Goal: Task Accomplishment & Management: Manage account settings

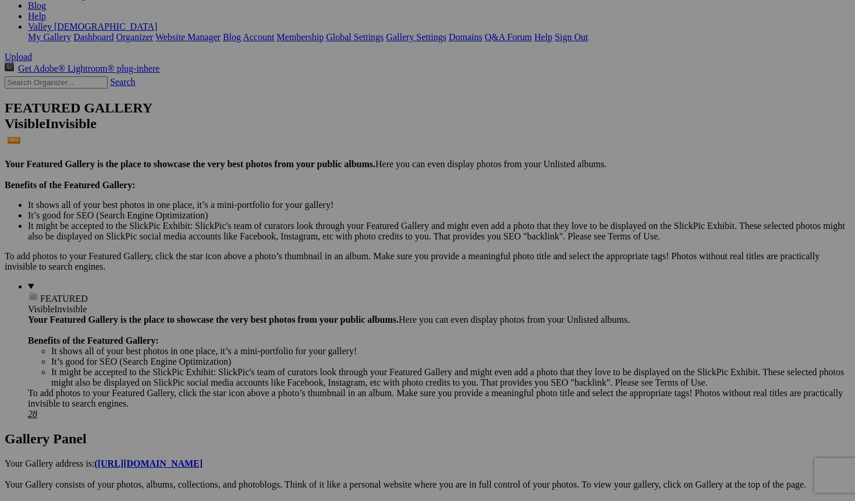
scroll to position [202, 0]
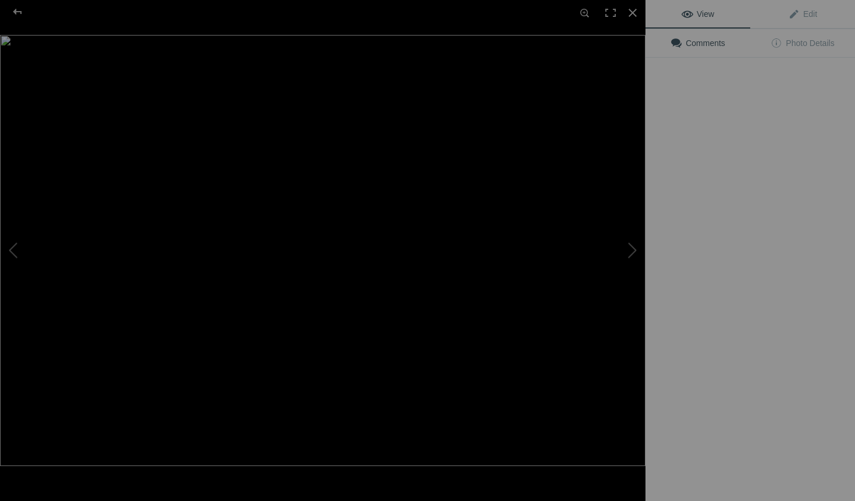
click at [420, 282] on img at bounding box center [323, 250] width 646 height 431
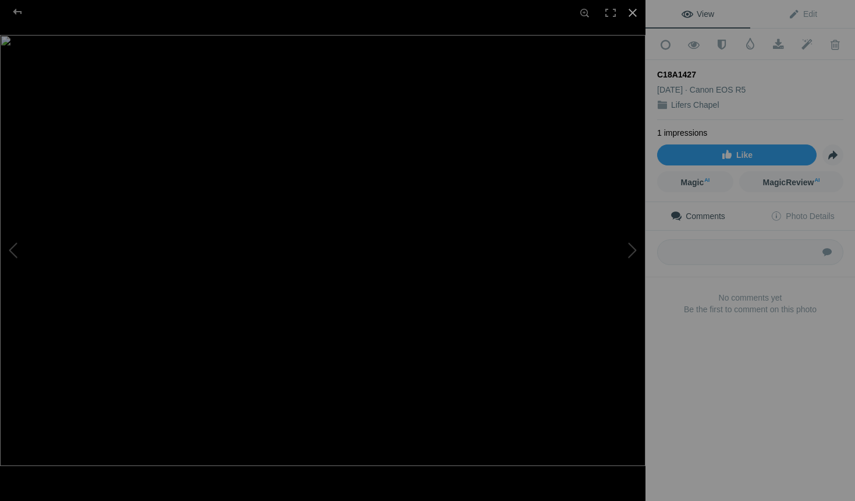
click at [632, 9] on div at bounding box center [633, 13] width 26 height 26
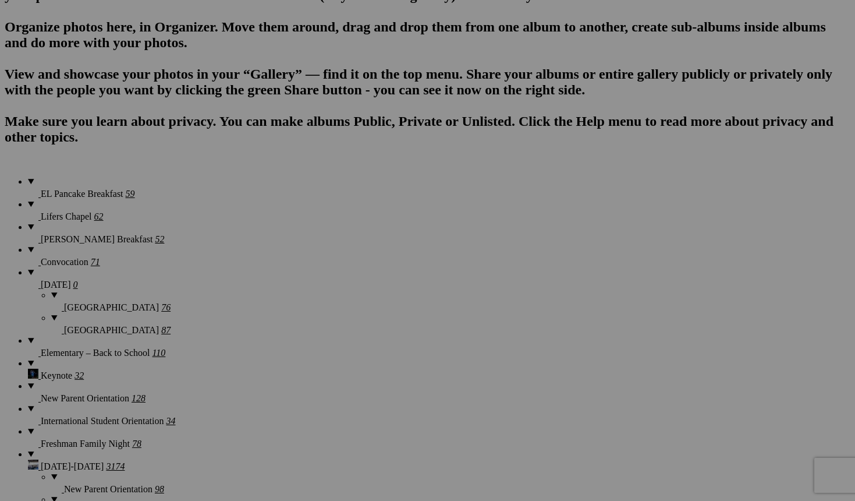
scroll to position [1081, 0]
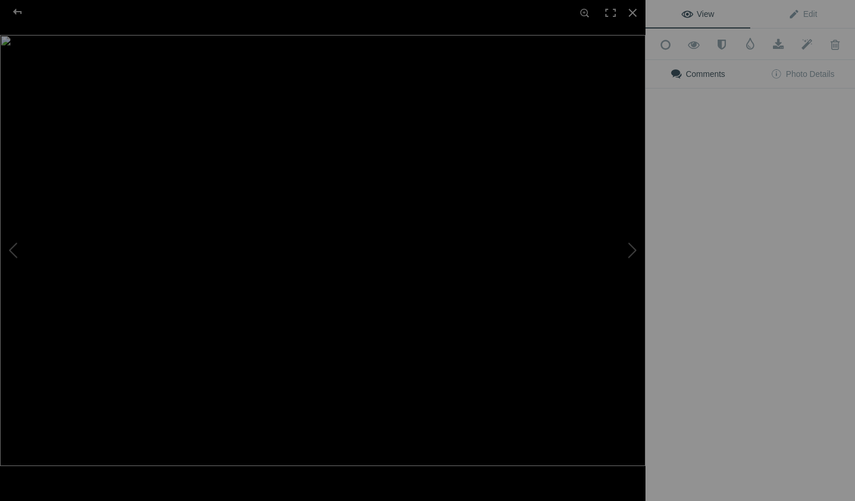
click at [235, 291] on img at bounding box center [323, 250] width 646 height 431
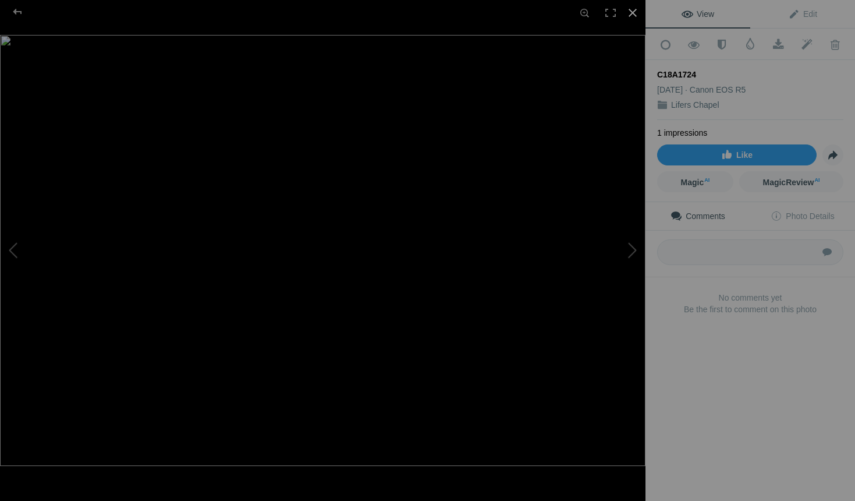
click at [637, 13] on div at bounding box center [633, 13] width 26 height 26
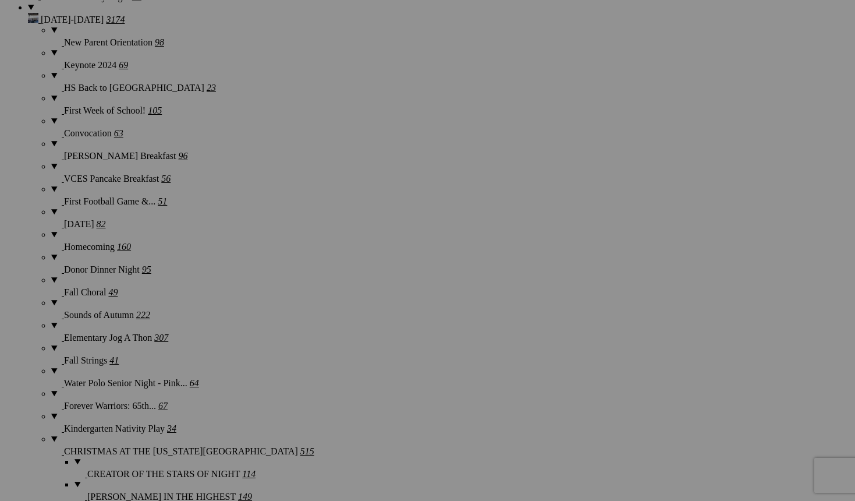
scroll to position [1303, 0]
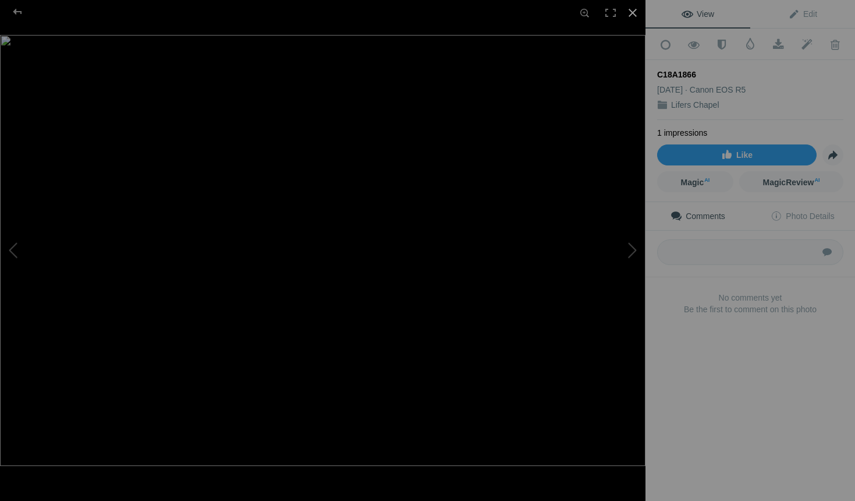
click at [638, 13] on div at bounding box center [633, 13] width 26 height 26
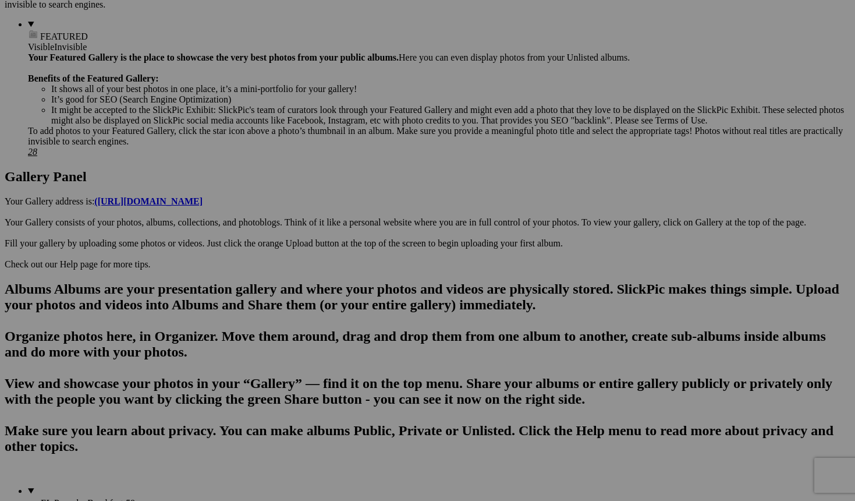
scroll to position [0, 0]
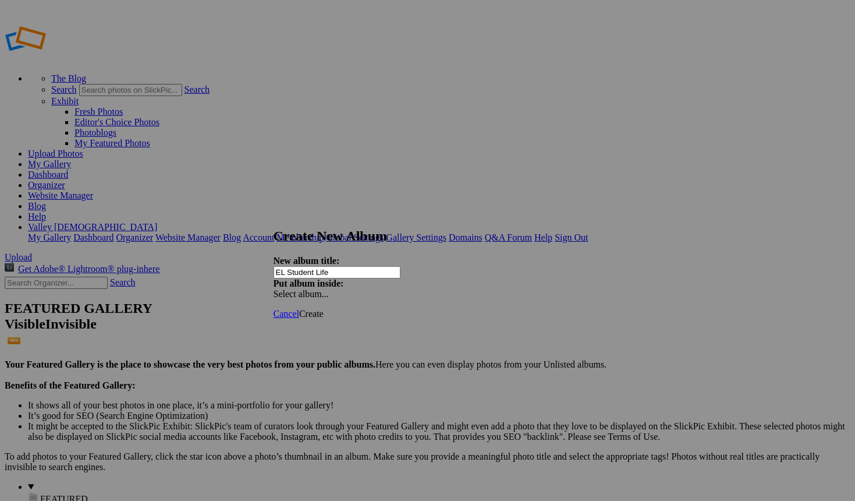
type input "EL Student Life"
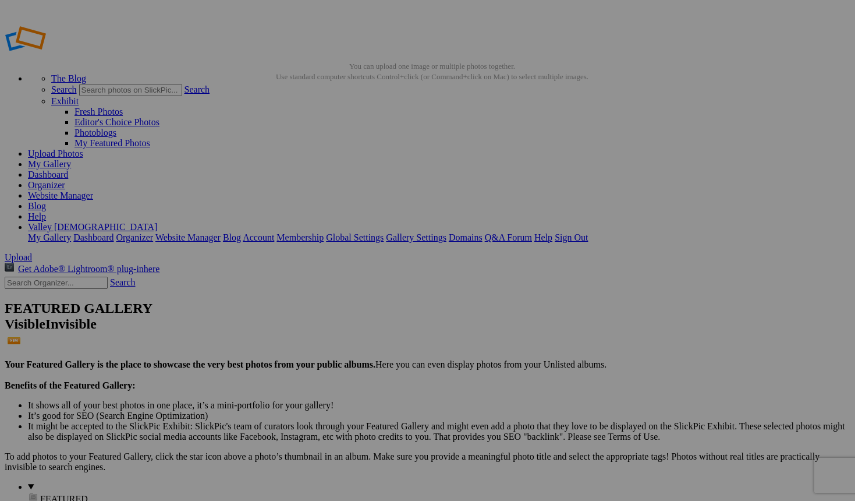
type input "EL Student Life"
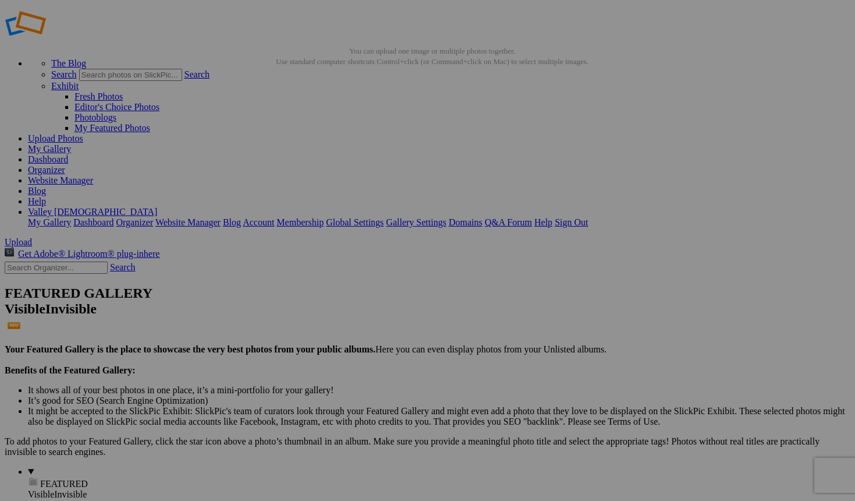
scroll to position [3, 0]
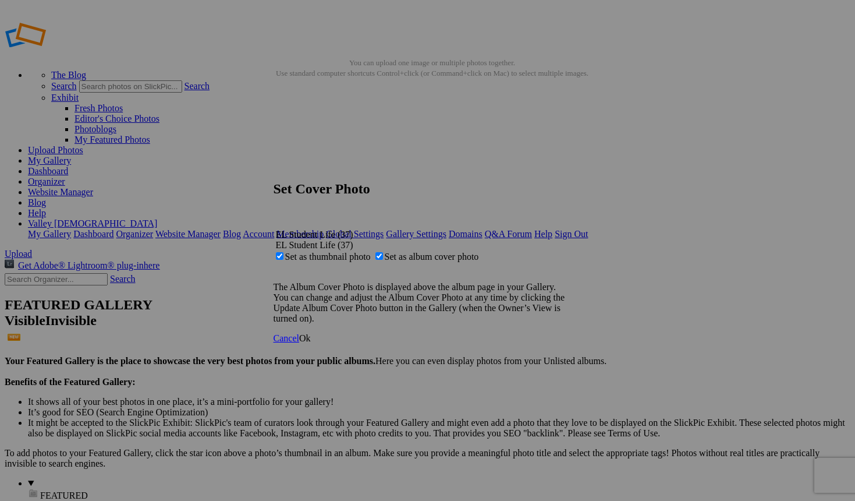
click at [371, 252] on span "Set as thumbnail photo" at bounding box center [328, 257] width 86 height 10
click at [284, 252] on input "Set as thumbnail photo" at bounding box center [280, 256] width 8 height 8
checkbox input "false"
click at [311, 343] on link "Ok" at bounding box center [305, 338] width 12 height 10
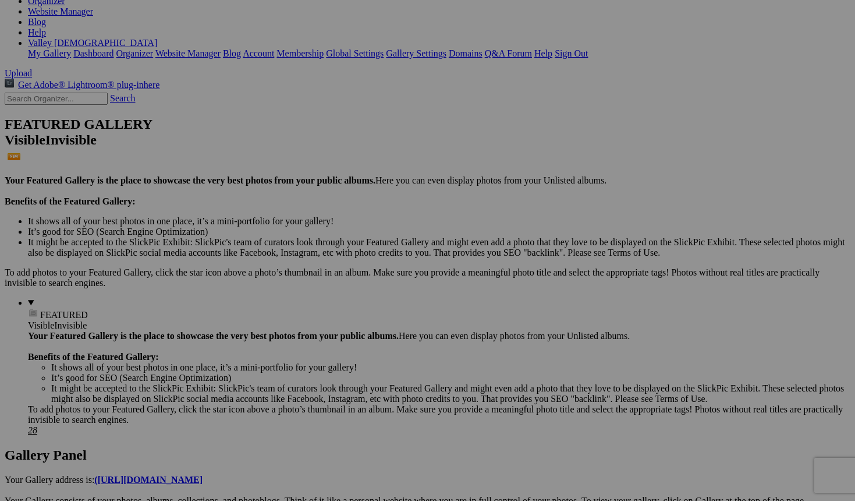
scroll to position [183, 0]
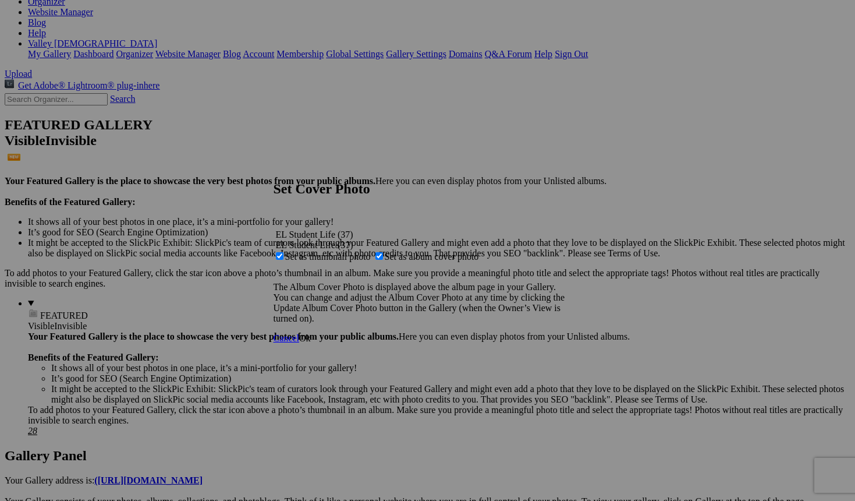
click at [415, 252] on span "Set as album cover photo" at bounding box center [432, 257] width 94 height 10
click at [383, 252] on input "Set as album cover photo" at bounding box center [380, 256] width 8 height 8
checkbox input "false"
click at [311, 343] on span "Ok" at bounding box center [305, 338] width 12 height 10
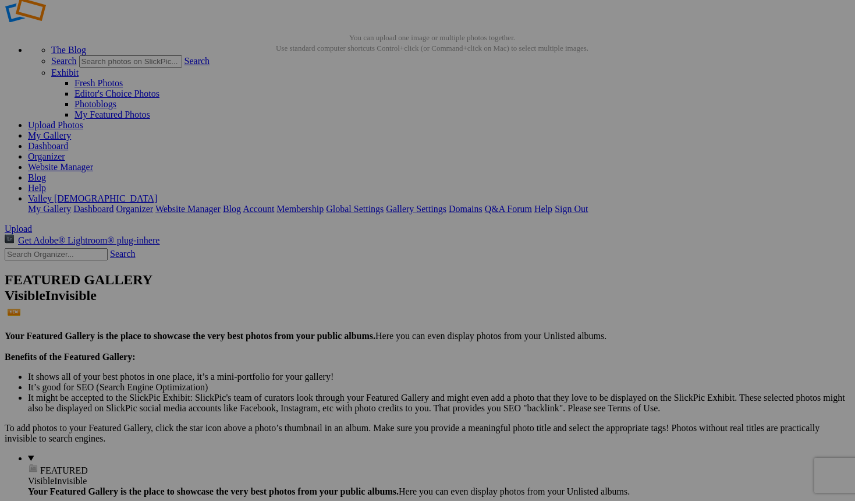
scroll to position [0, 0]
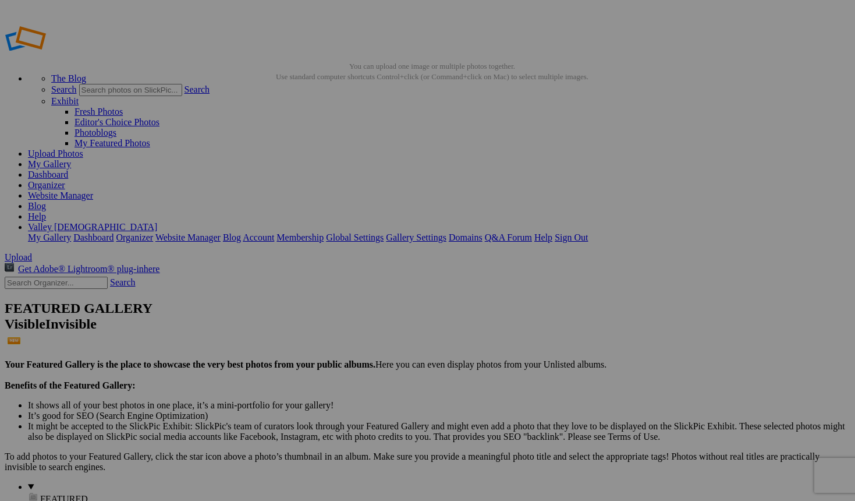
click at [68, 169] on link "Dashboard" at bounding box center [48, 174] width 40 height 10
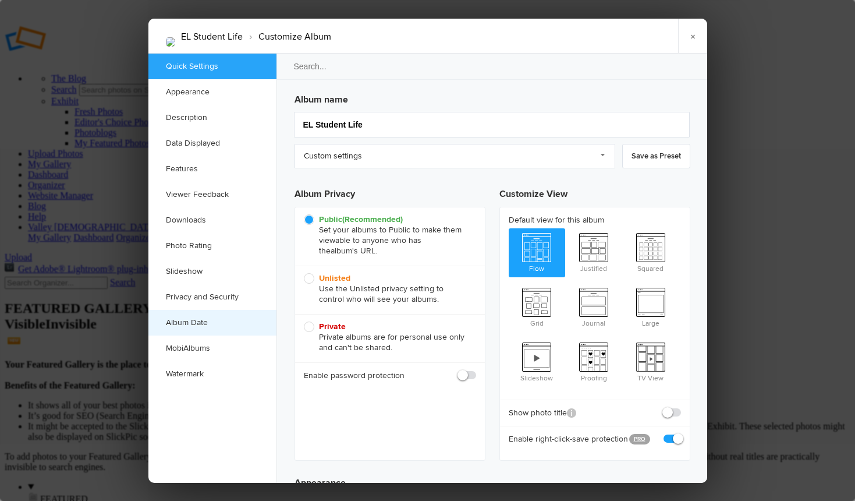
click at [201, 320] on link "Album Date" at bounding box center [212, 323] width 128 height 26
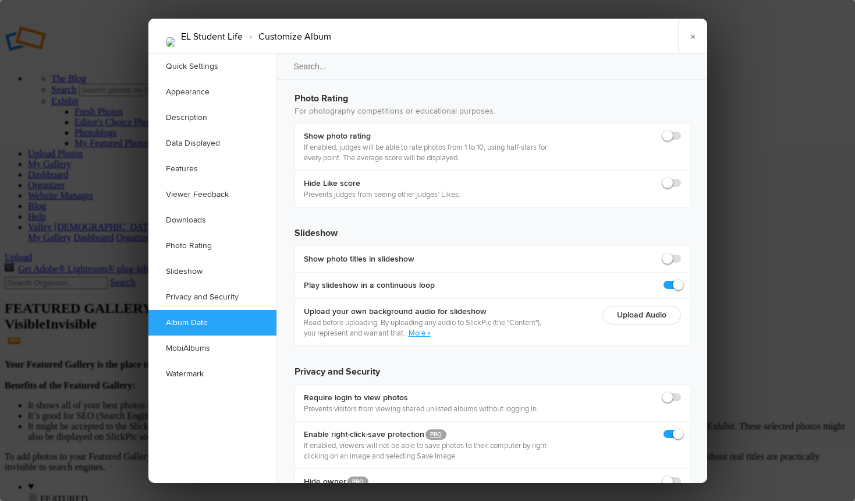
scroll to position [2455, 0]
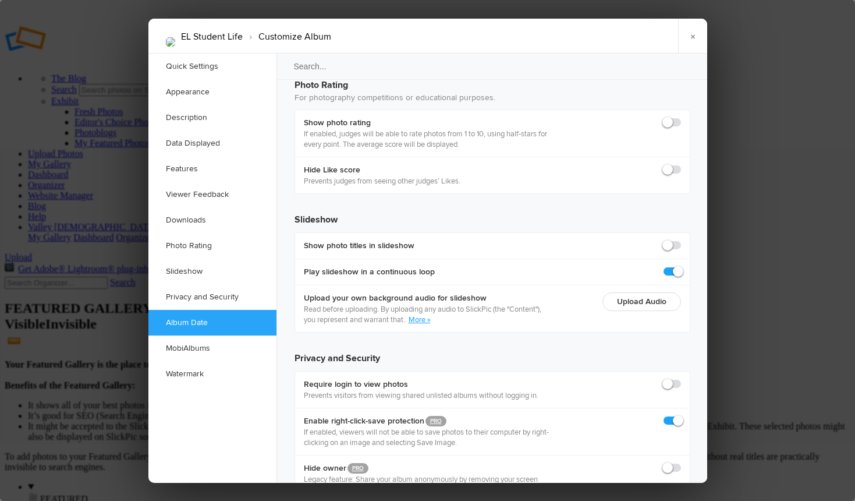
radio input "true"
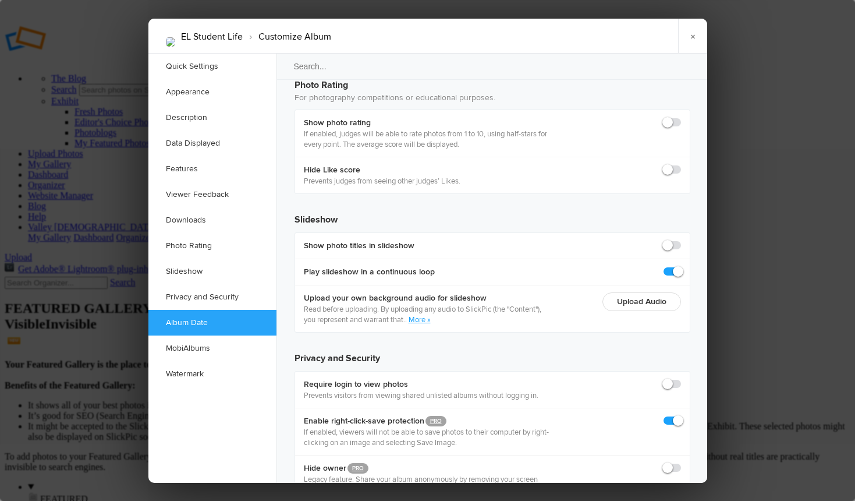
scroll to position [2444, 0]
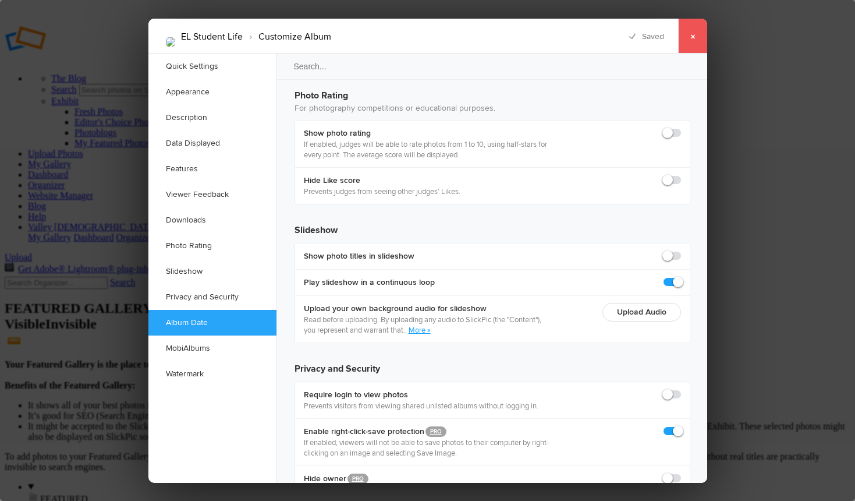
click at [695, 36] on link "×" at bounding box center [692, 36] width 29 height 35
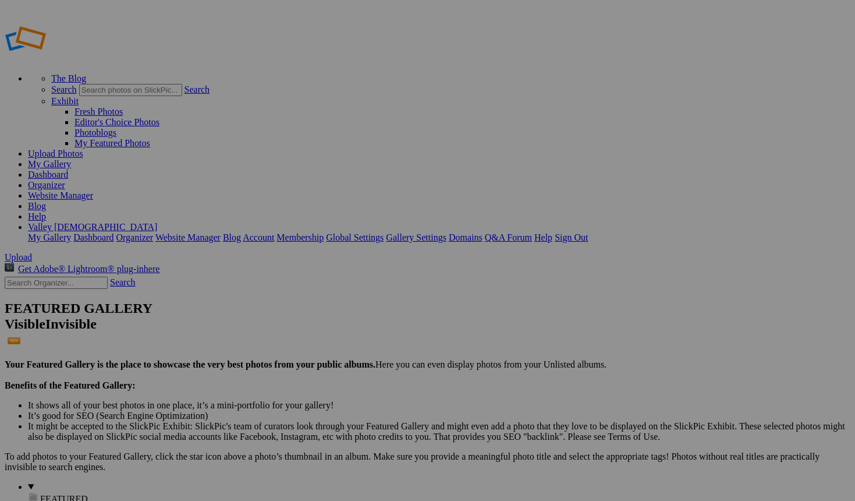
click at [71, 159] on link "My Gallery" at bounding box center [49, 164] width 43 height 10
